Goal: Transaction & Acquisition: Purchase product/service

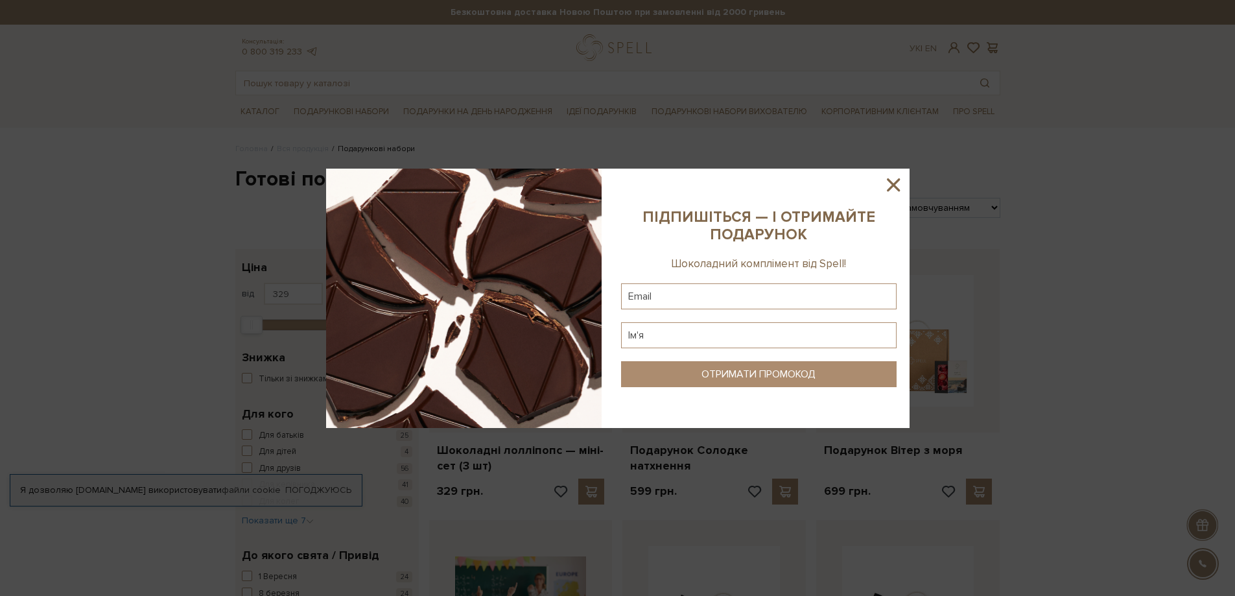
click at [891, 183] on icon at bounding box center [893, 184] width 13 height 13
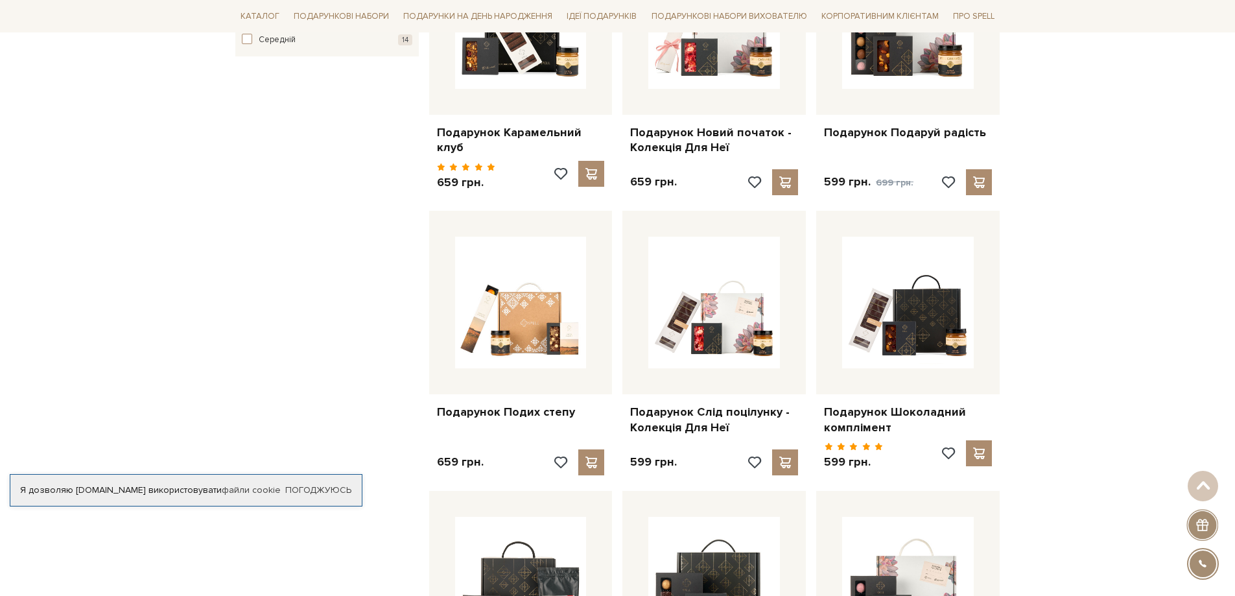
scroll to position [843, 0]
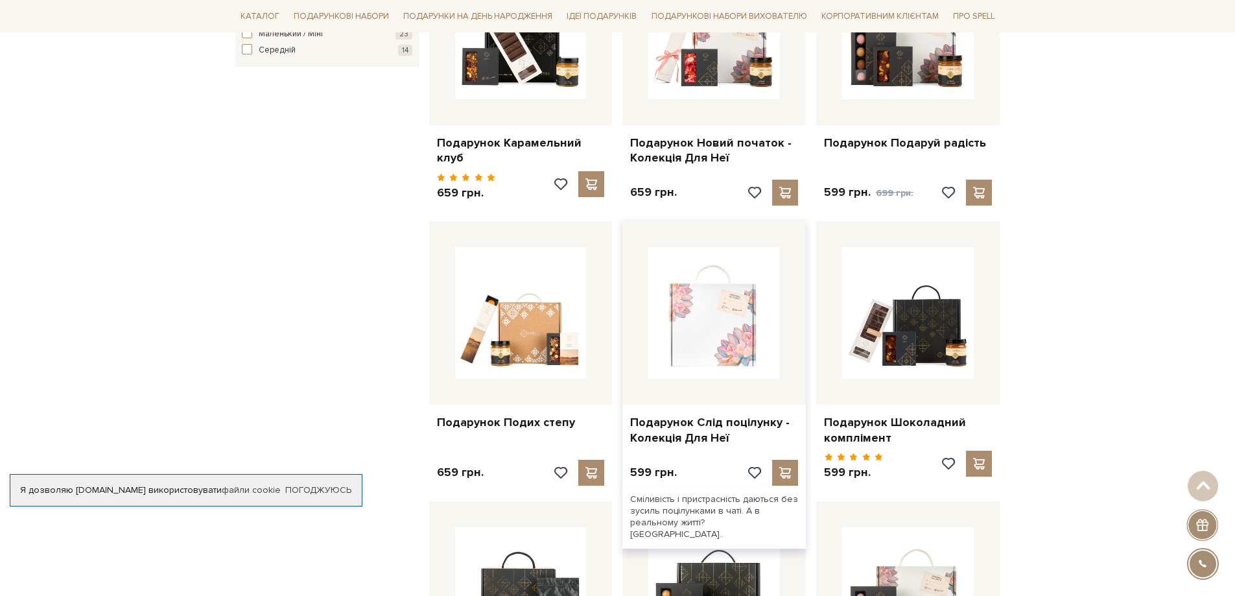
click at [743, 351] on img at bounding box center [714, 313] width 132 height 132
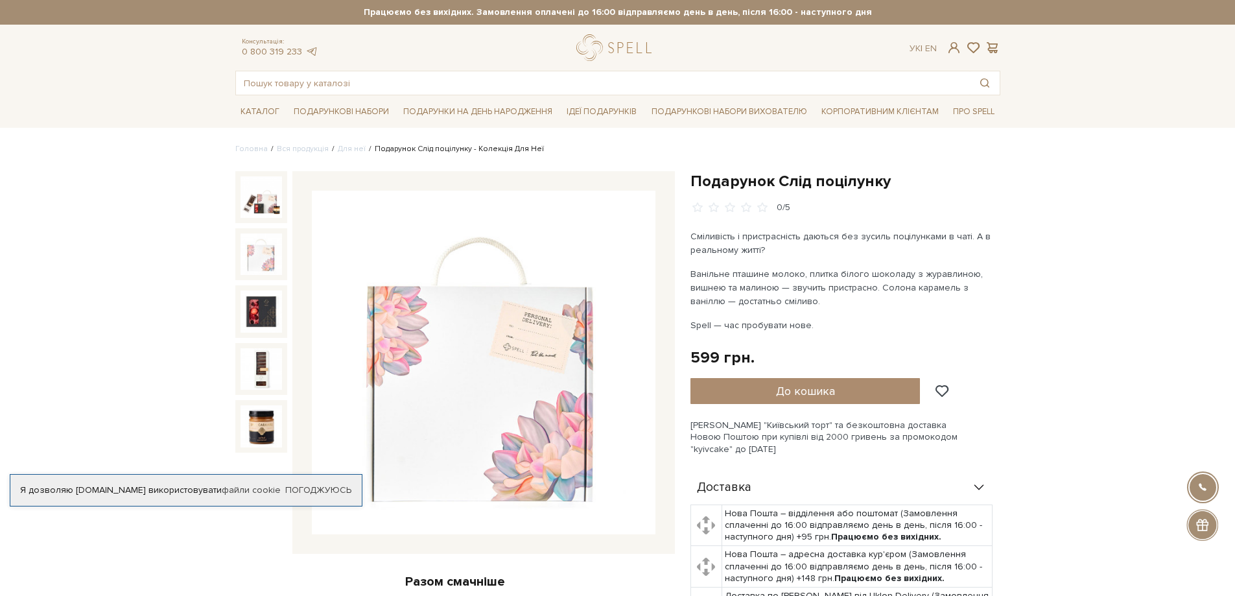
click at [261, 243] on img at bounding box center [260, 253] width 41 height 41
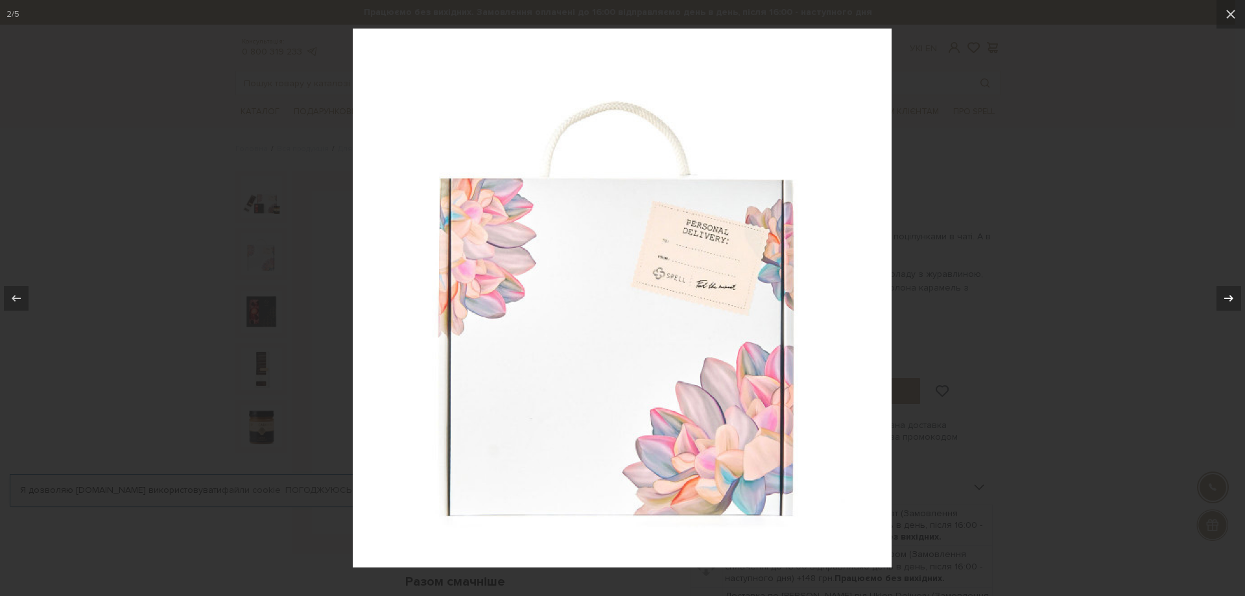
click at [1230, 296] on icon at bounding box center [1228, 297] width 9 height 6
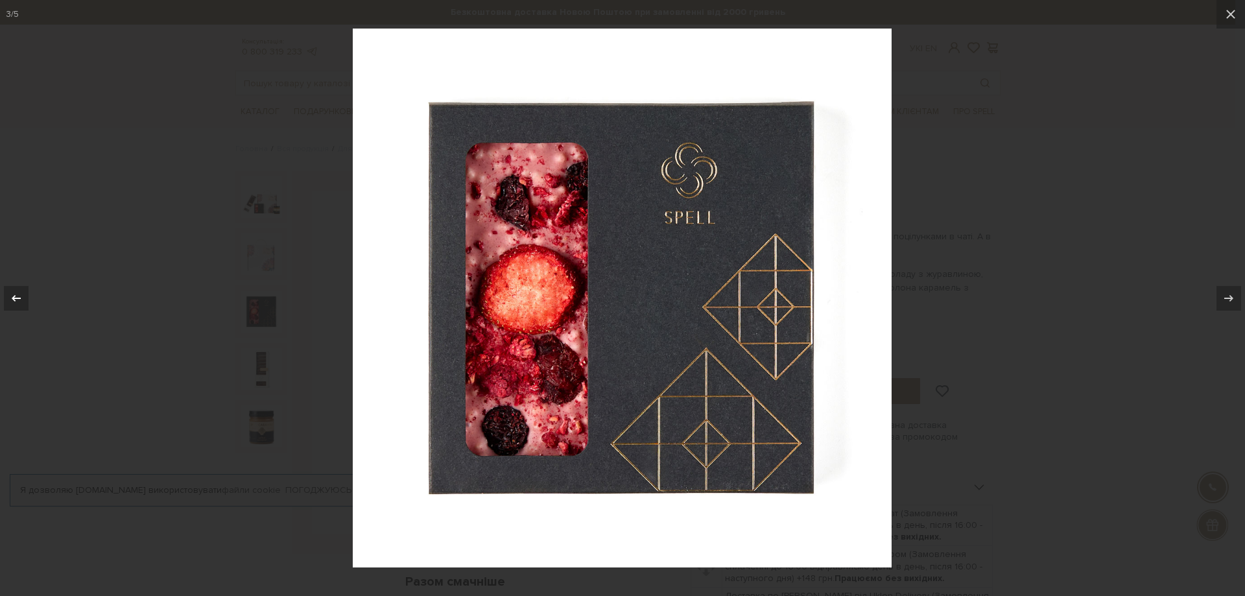
click at [12, 301] on icon at bounding box center [16, 298] width 16 height 16
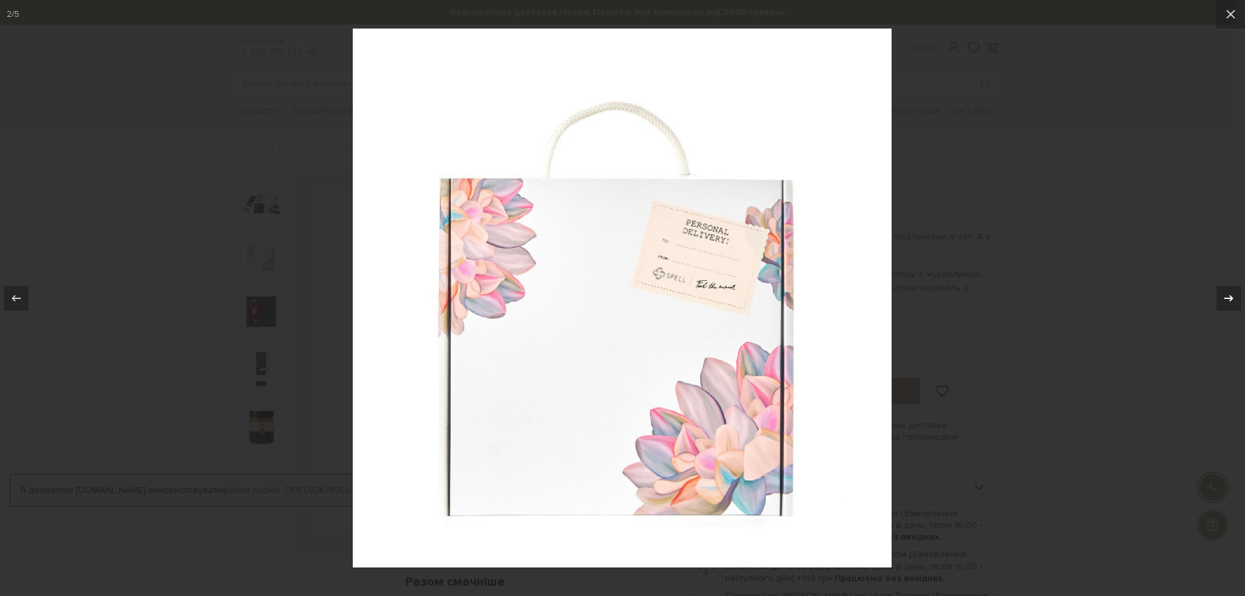
click at [1234, 291] on icon at bounding box center [1229, 298] width 16 height 16
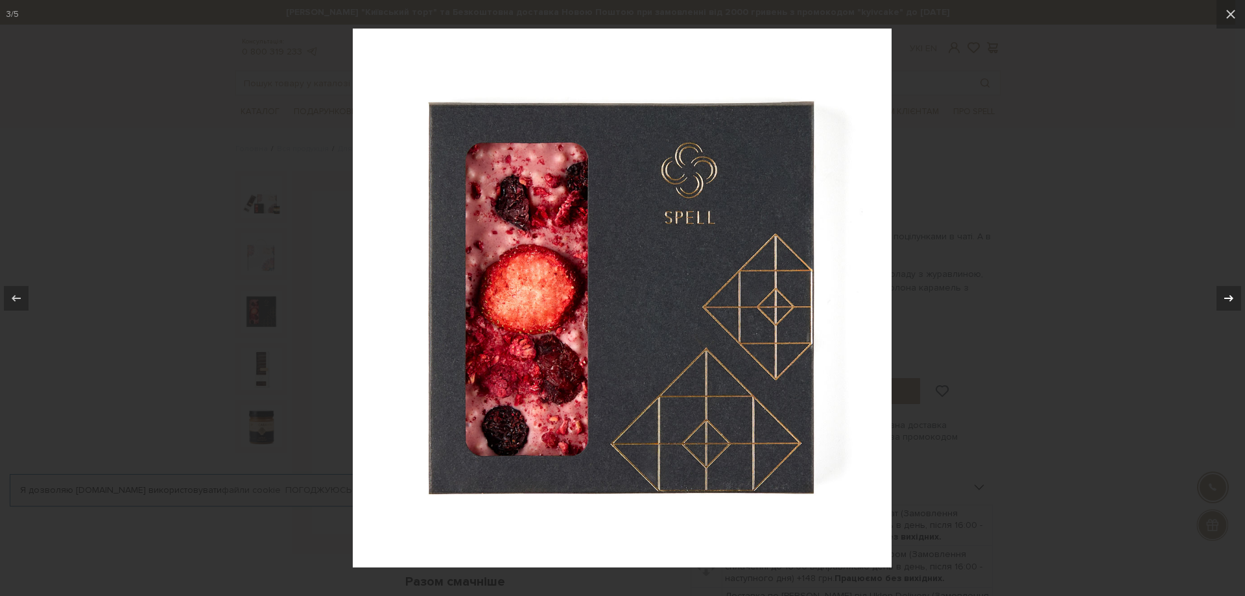
click at [1234, 291] on icon at bounding box center [1229, 298] width 16 height 16
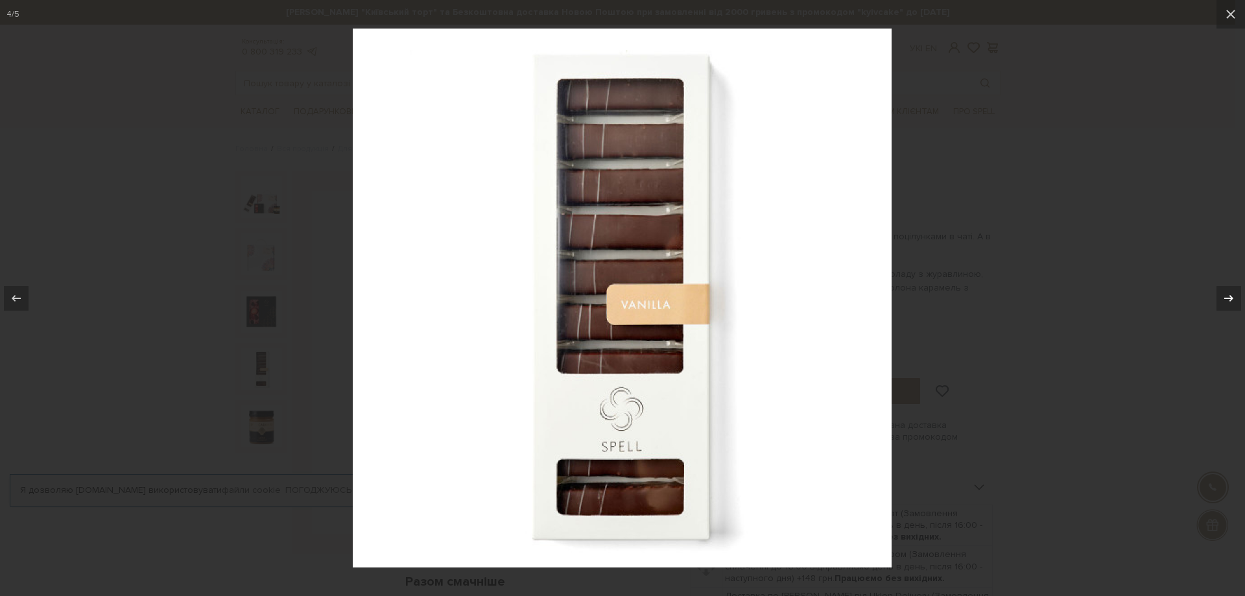
click at [1234, 291] on div "4 / 5" at bounding box center [622, 298] width 1245 height 596
click at [1224, 303] on icon at bounding box center [1229, 298] width 16 height 16
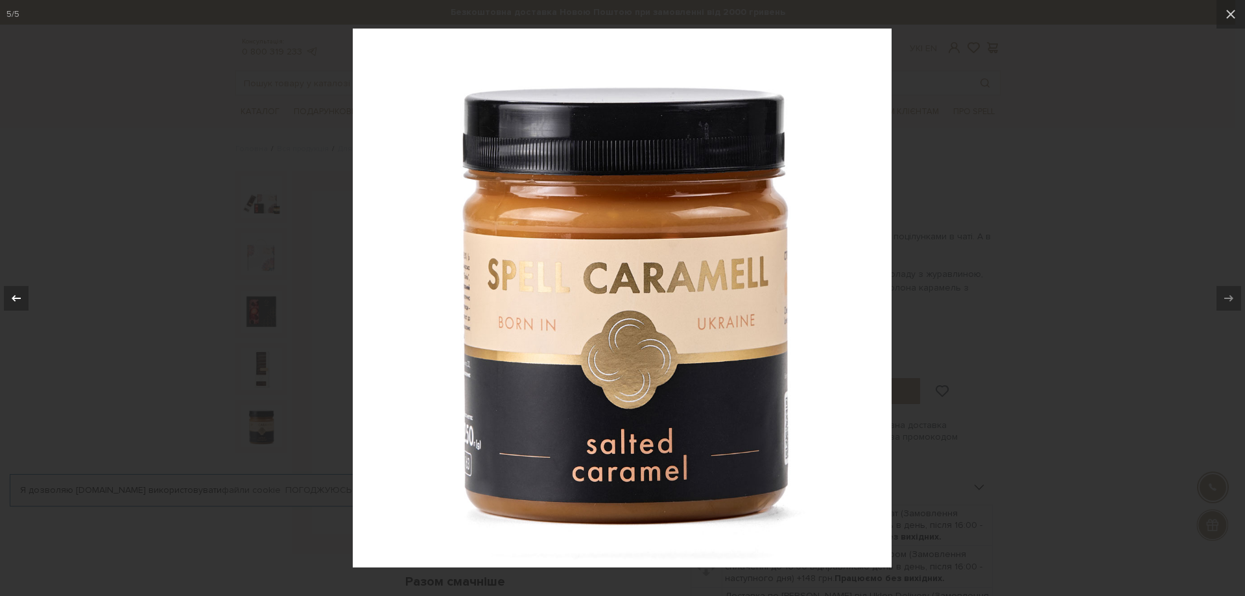
click at [25, 292] on div at bounding box center [16, 298] width 25 height 25
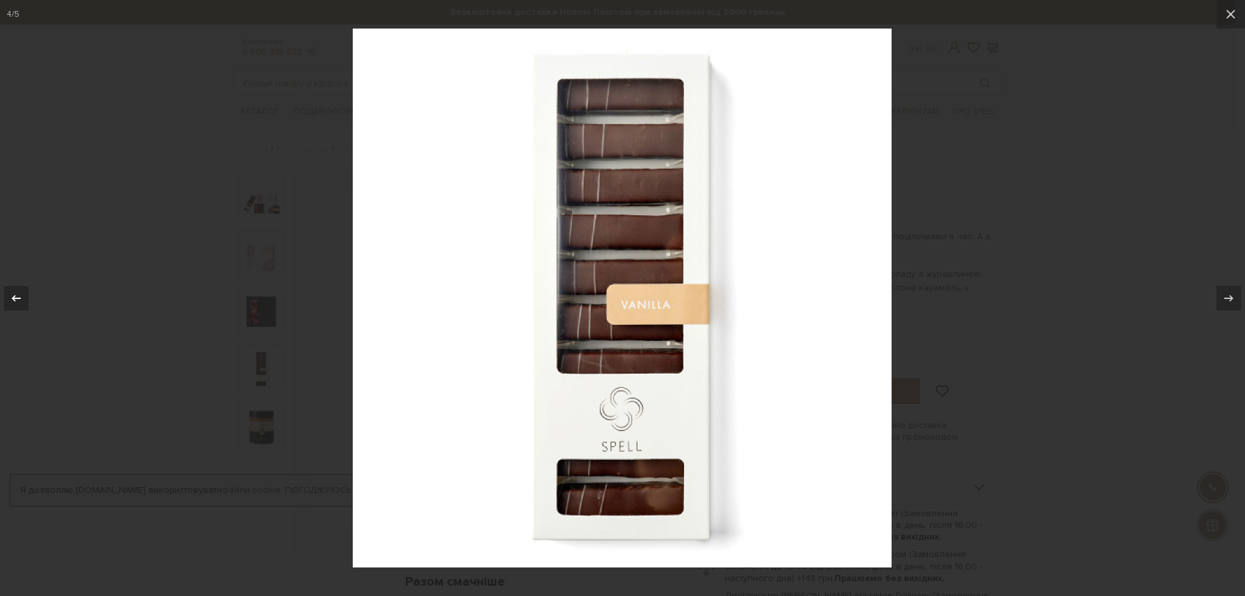
click at [25, 292] on div at bounding box center [16, 298] width 25 height 25
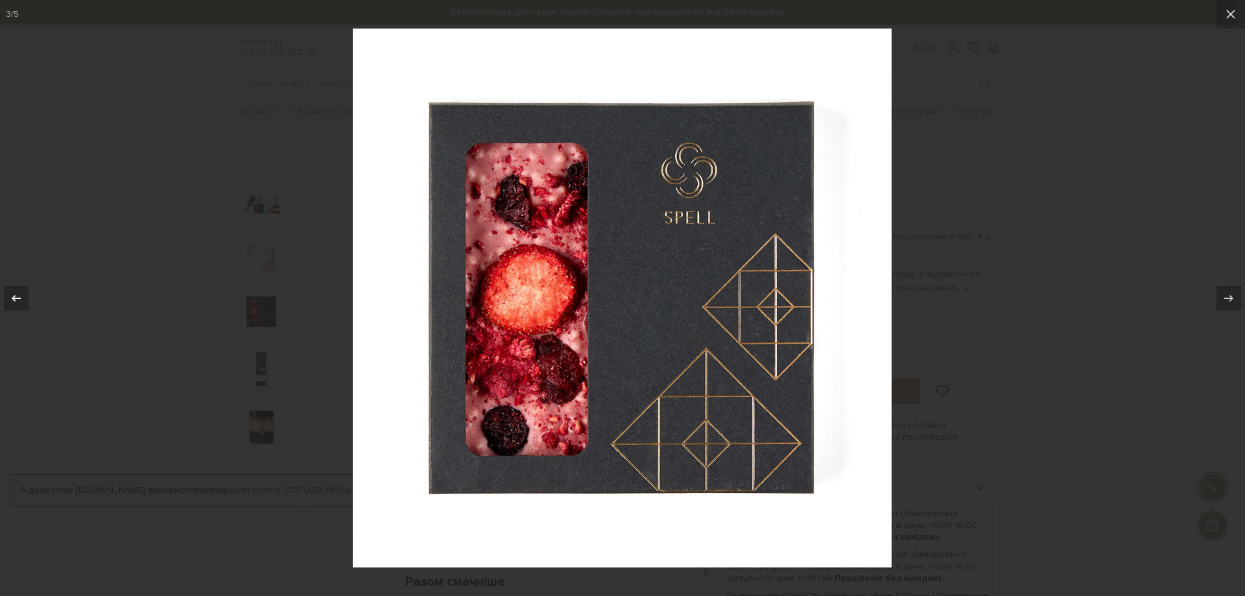
click at [25, 292] on div at bounding box center [16, 298] width 25 height 25
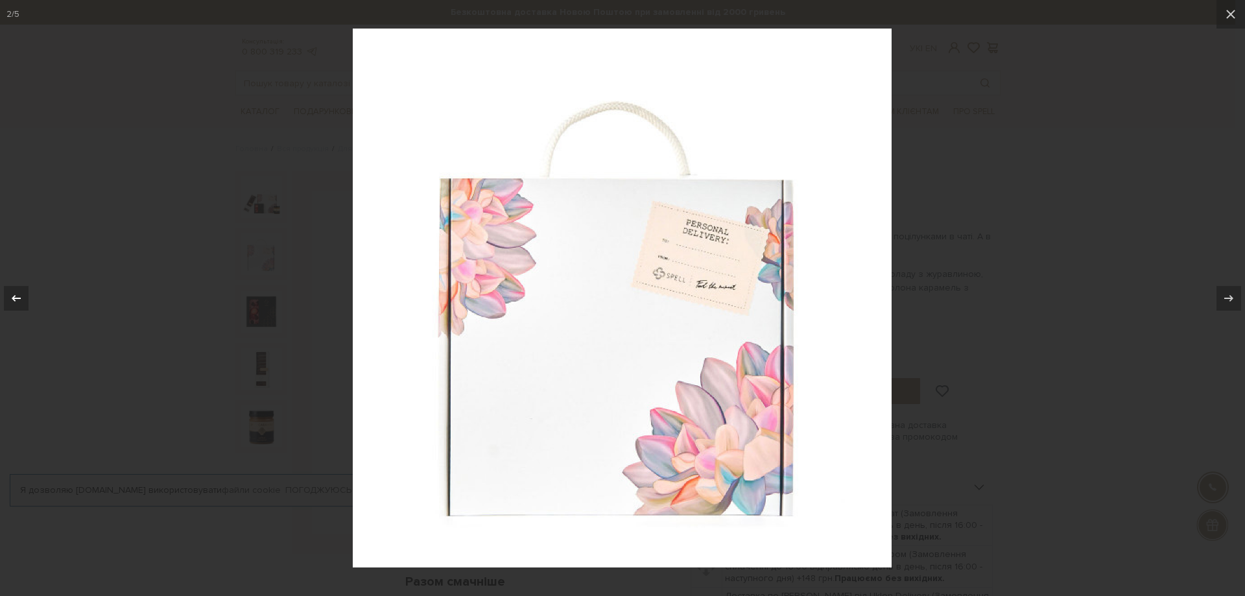
click at [25, 292] on div at bounding box center [16, 298] width 25 height 25
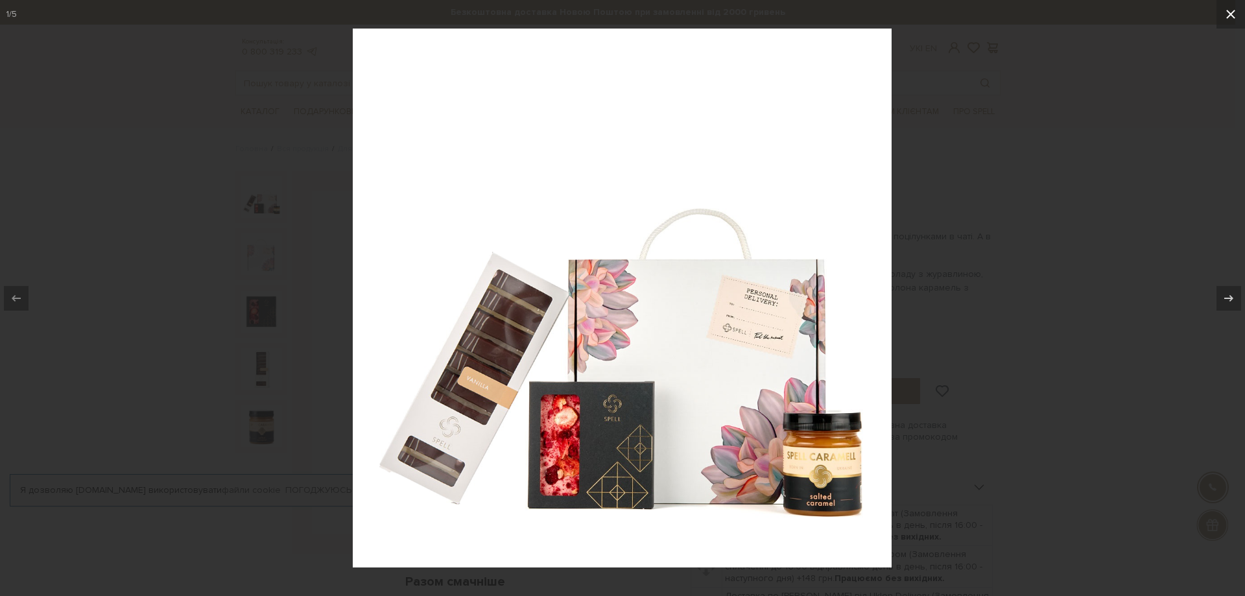
click at [1220, 16] on button at bounding box center [1230, 14] width 29 height 29
